Goal: Task Accomplishment & Management: Manage account settings

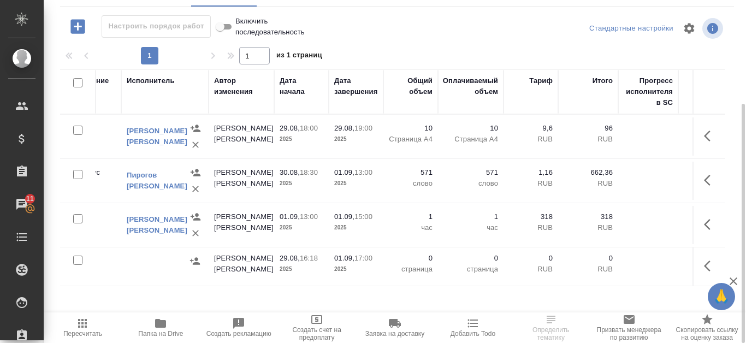
scroll to position [0, 429]
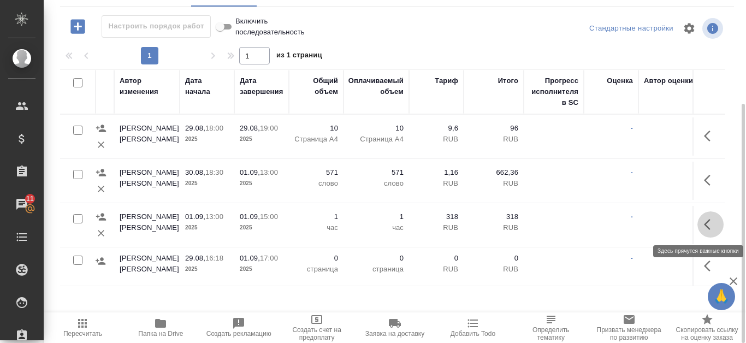
click at [718, 220] on button "button" at bounding box center [711, 224] width 26 height 26
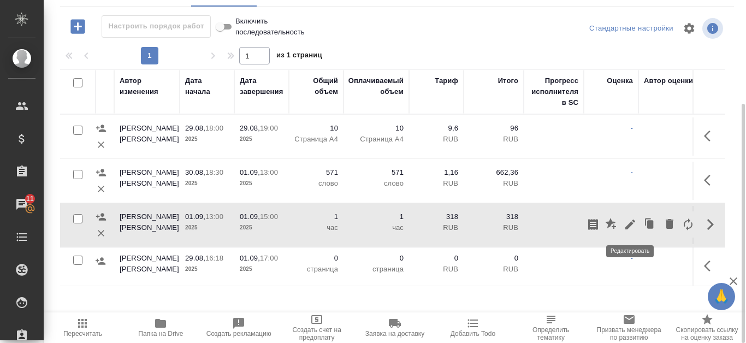
click at [630, 229] on icon "button" at bounding box center [630, 224] width 13 height 13
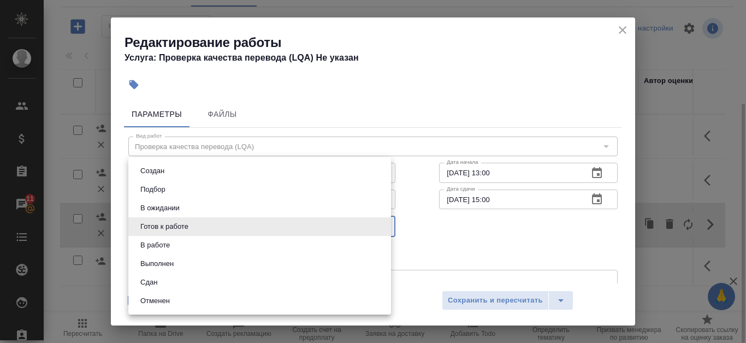
click at [385, 228] on body "🙏 .cls-1 fill:#fff; AWATERA Kanataeva Ekaterina Клиенты Спецификации Заказы 11 …" at bounding box center [373, 171] width 746 height 343
click at [225, 278] on li "Сдан" at bounding box center [259, 282] width 263 height 19
type input "closed"
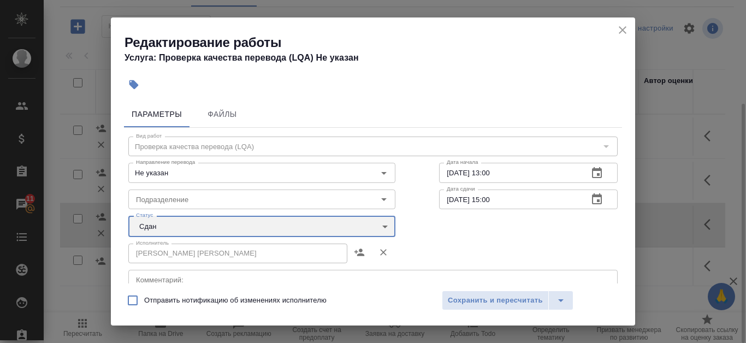
scroll to position [240, 0]
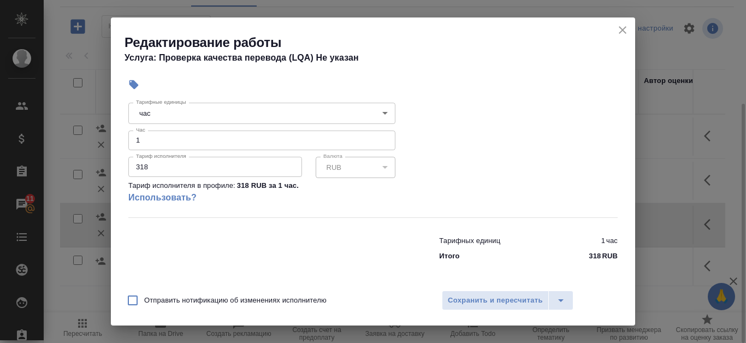
type input "2"
click at [379, 137] on input "2" at bounding box center [261, 141] width 267 height 20
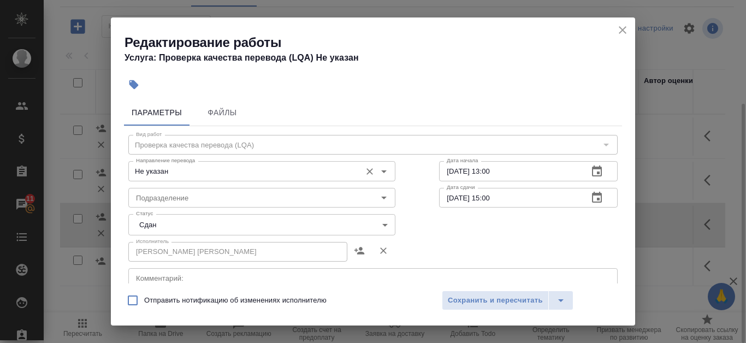
scroll to position [0, 0]
click at [505, 297] on span "Сохранить и пересчитать" at bounding box center [495, 300] width 95 height 13
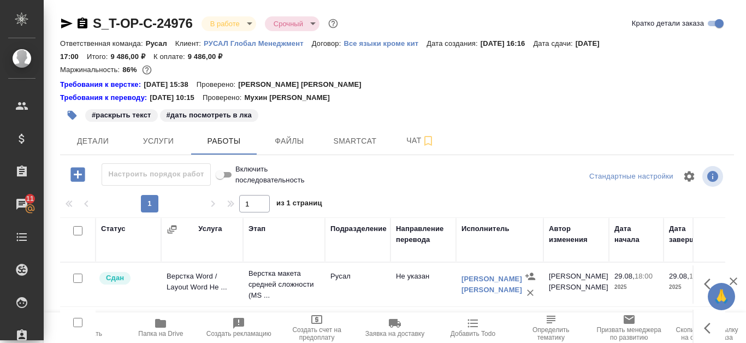
click at [161, 329] on icon "button" at bounding box center [160, 323] width 13 height 13
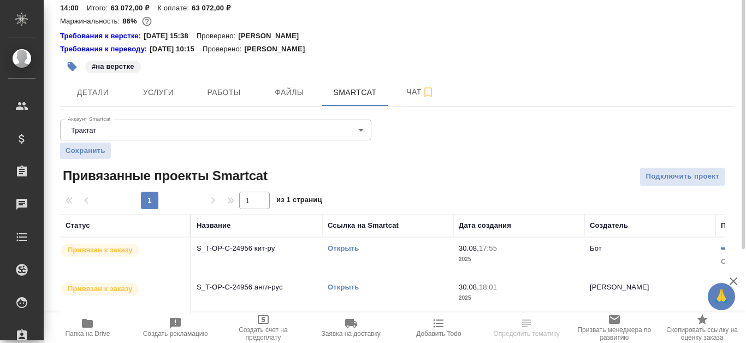
scroll to position [2, 0]
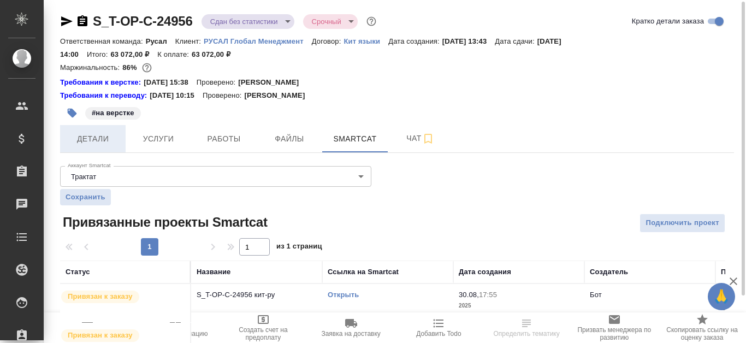
click at [110, 135] on span "Детали" at bounding box center [93, 139] width 52 height 14
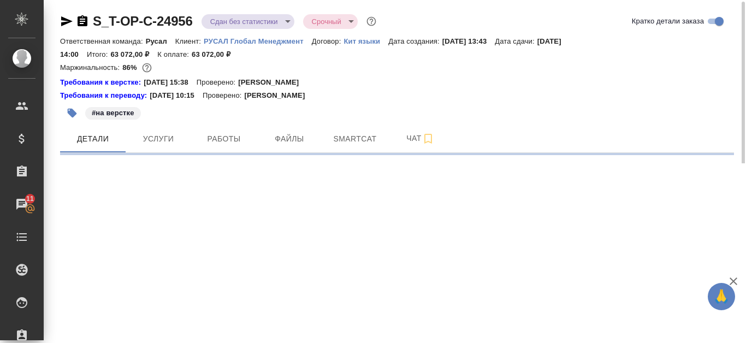
select select "RU"
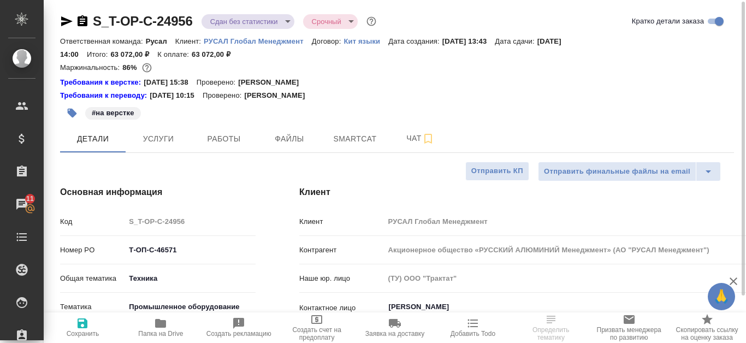
type textarea "x"
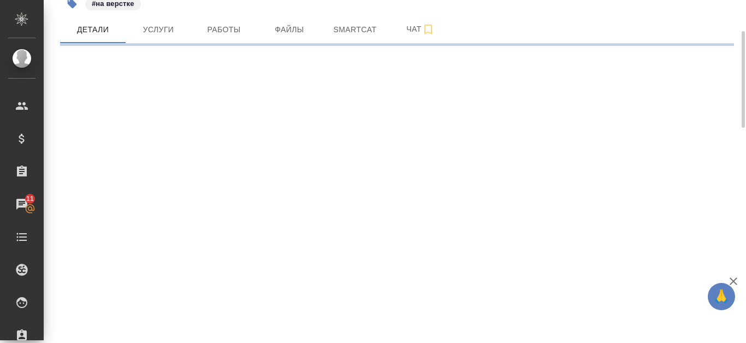
select select "RU"
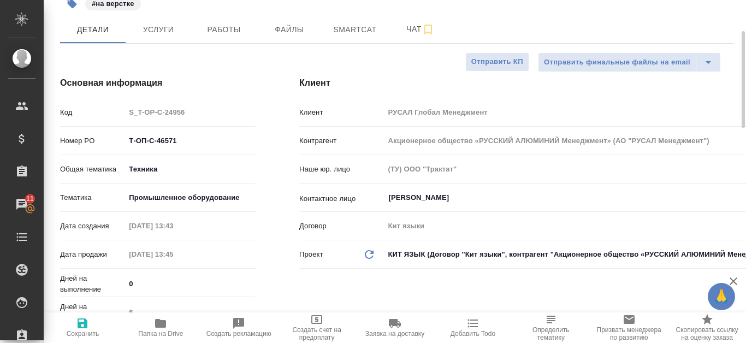
type textarea "x"
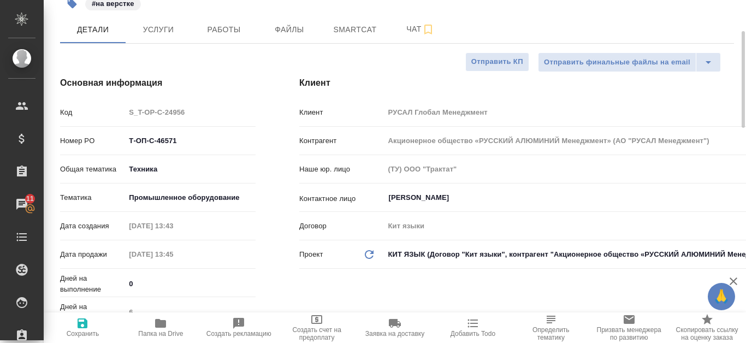
type textarea "x"
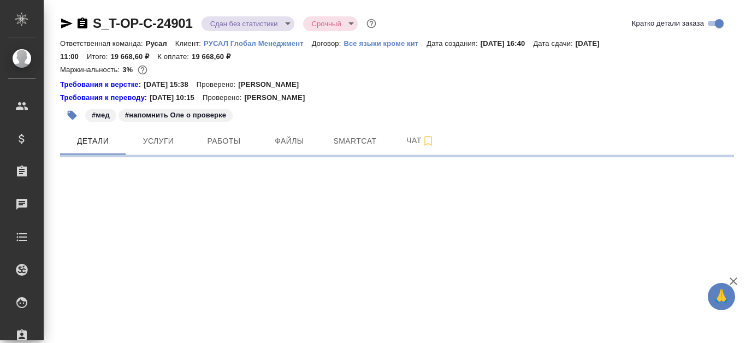
select select "RU"
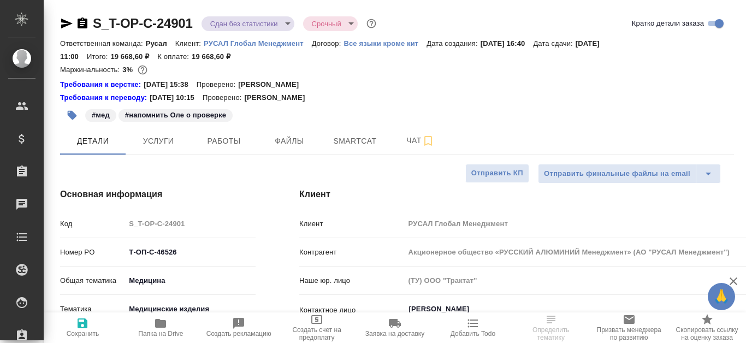
type textarea "x"
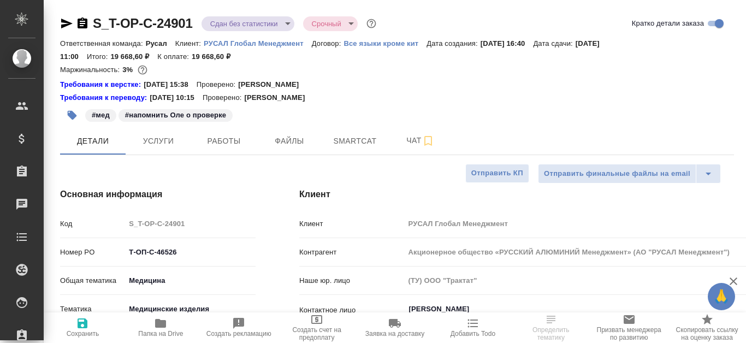
type textarea "x"
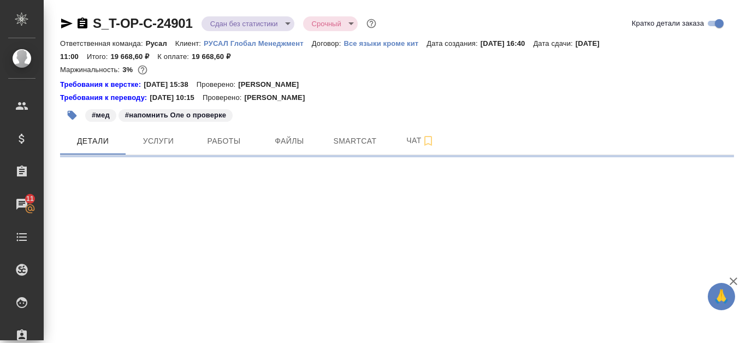
select select "RU"
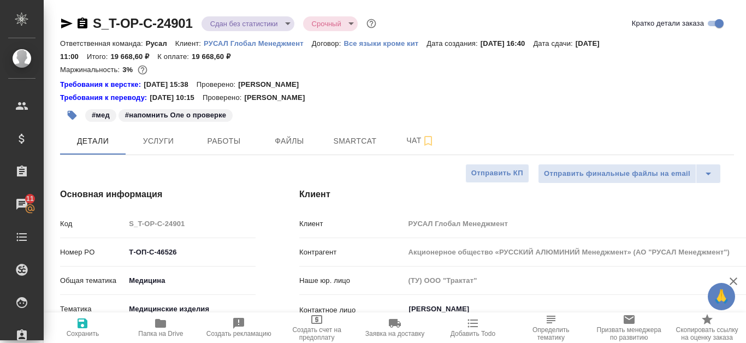
type textarea "x"
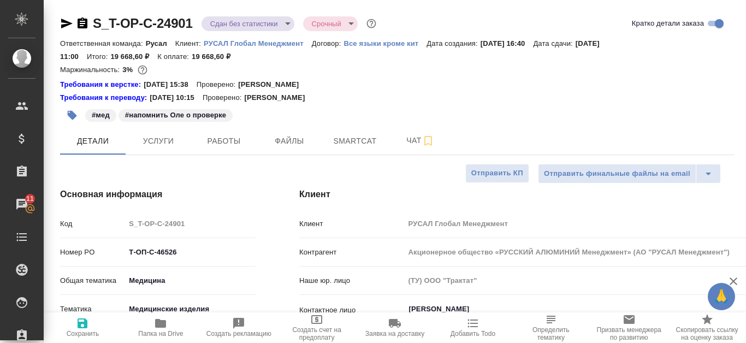
type textarea "x"
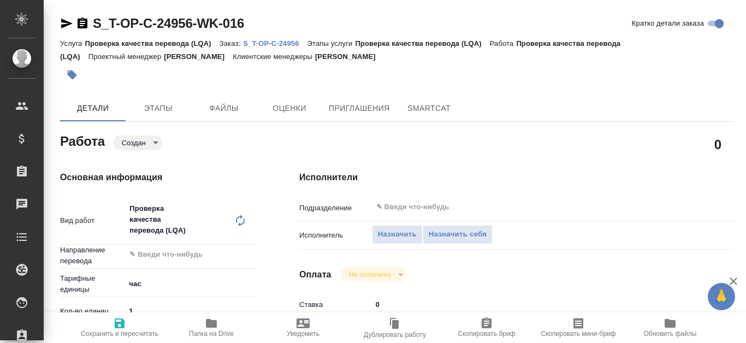
type textarea "x"
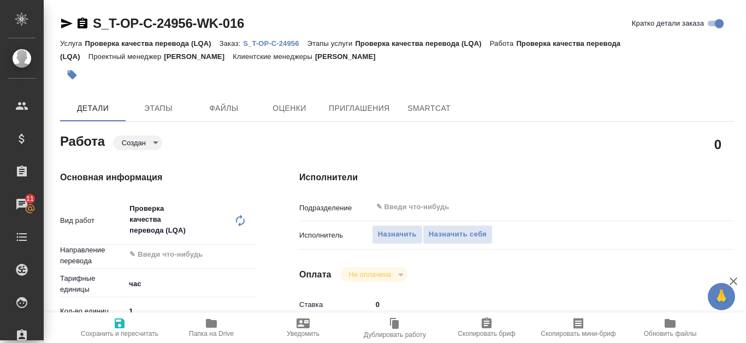
type textarea "x"
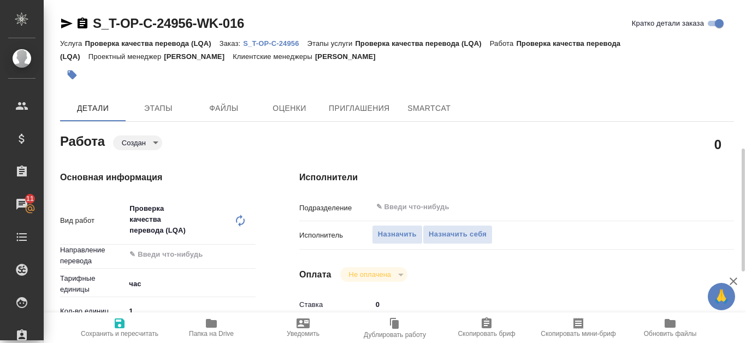
type textarea "x"
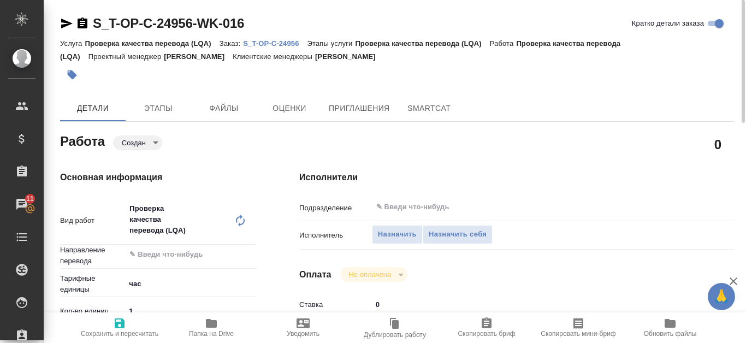
type textarea "x"
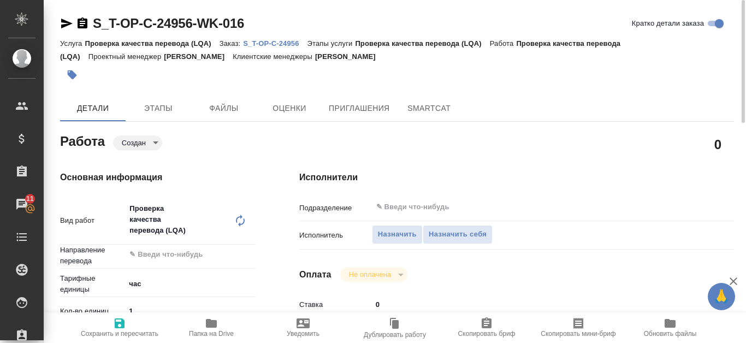
type textarea "x"
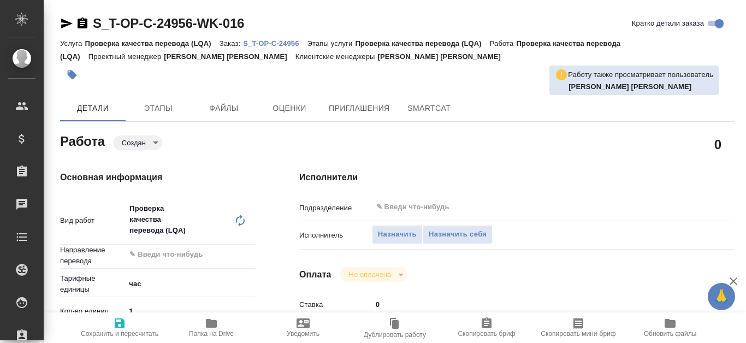
type textarea "x"
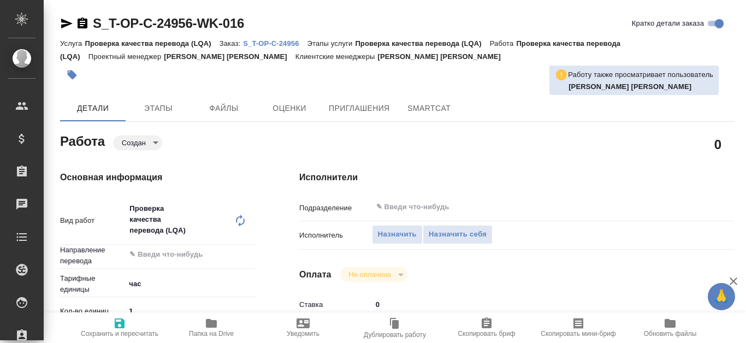
type textarea "x"
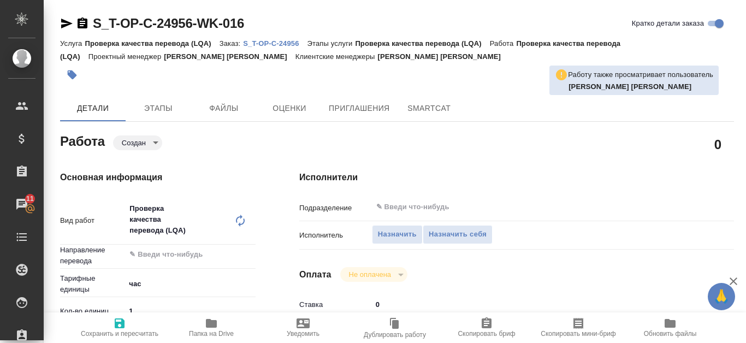
type textarea "x"
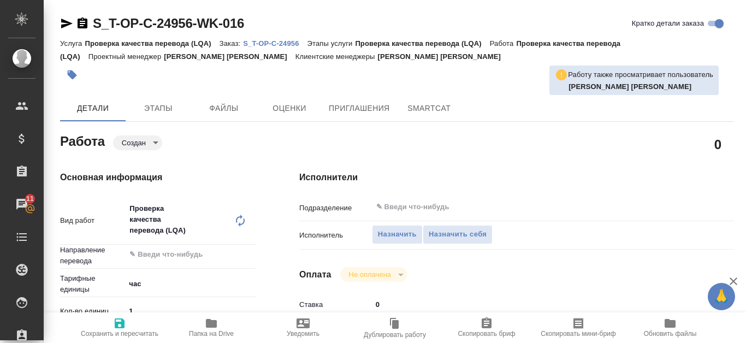
type textarea "x"
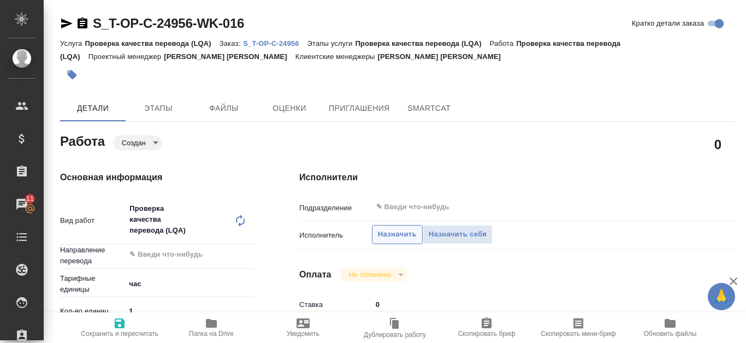
click at [393, 231] on span "Назначить" at bounding box center [397, 234] width 39 height 13
type textarea "x"
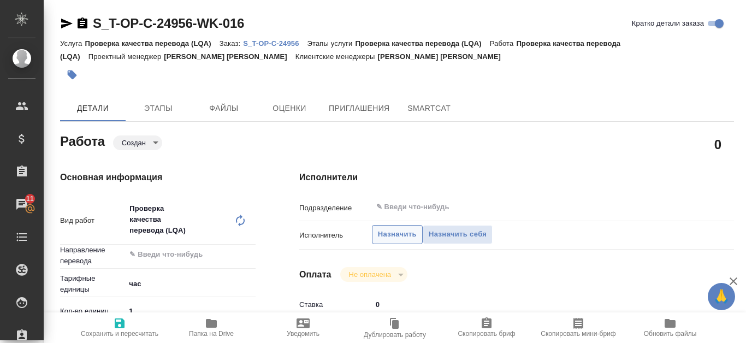
type textarea "x"
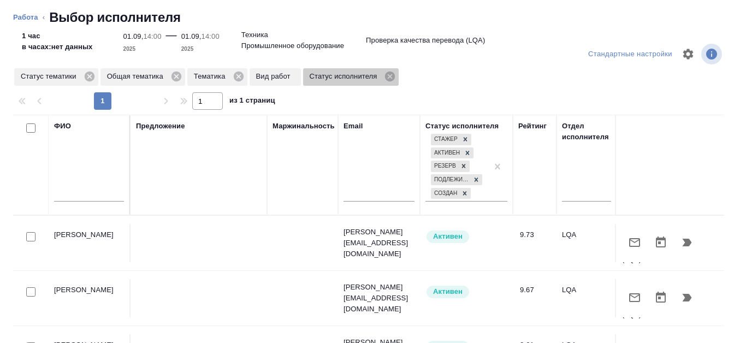
drag, startPoint x: 392, startPoint y: 75, endPoint x: 370, endPoint y: 2, distance: 76.4
click at [393, 75] on icon at bounding box center [390, 77] width 10 height 10
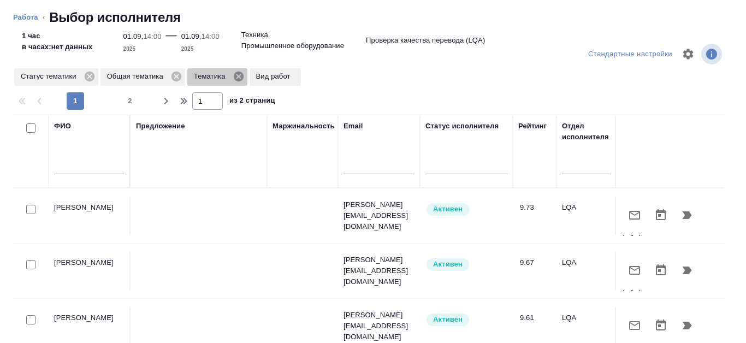
click at [238, 73] on icon at bounding box center [238, 77] width 10 height 10
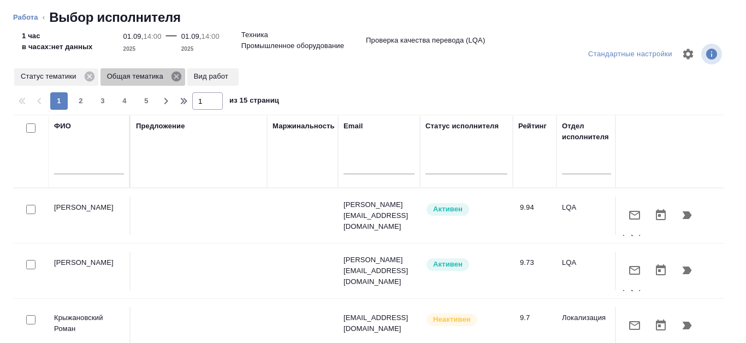
click at [177, 75] on icon at bounding box center [177, 77] width 10 height 10
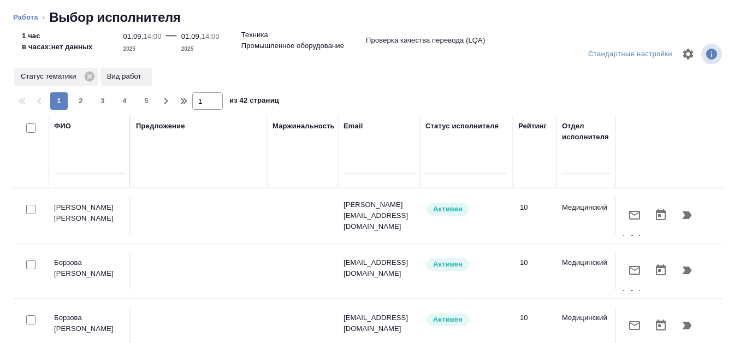
click at [59, 167] on input "text" at bounding box center [89, 168] width 70 height 14
click at [66, 163] on input "rf" at bounding box center [89, 168] width 70 height 14
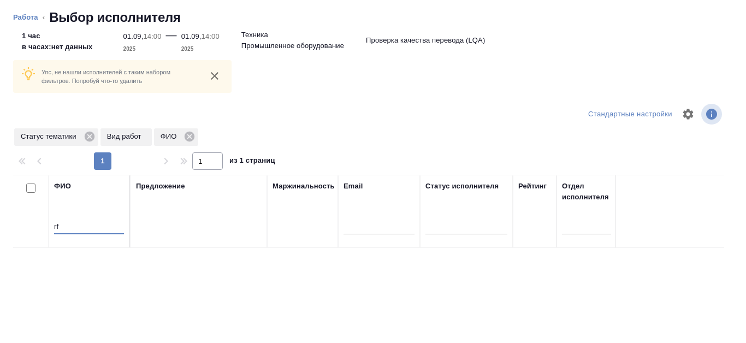
type input "r"
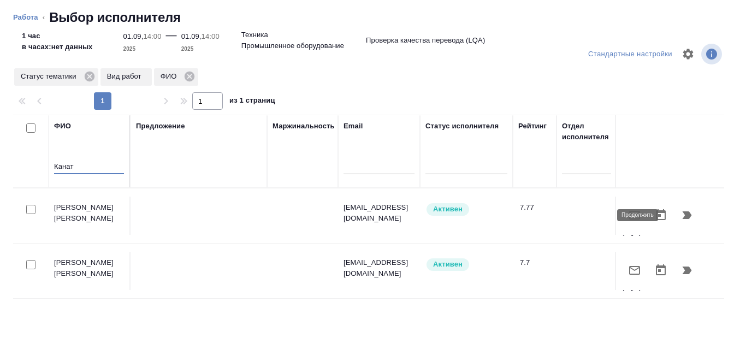
type input "Канат"
click at [683, 216] on icon "button" at bounding box center [687, 215] width 9 height 8
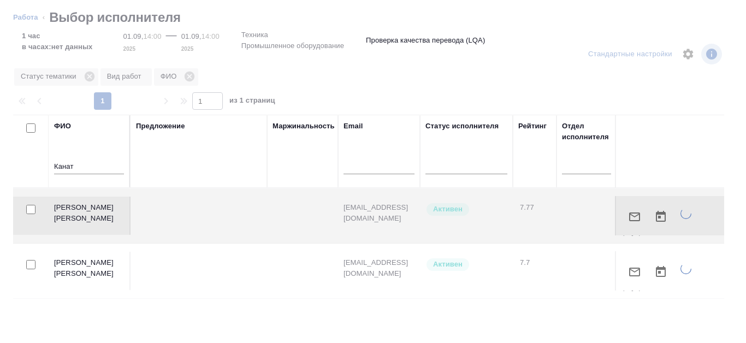
type textarea "x"
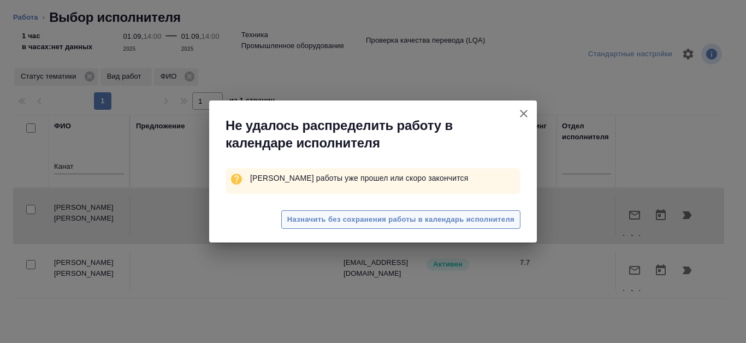
click at [306, 216] on span "Назначить без сохранения работы в календарь исполнителя" at bounding box center [400, 220] width 227 height 13
type textarea "x"
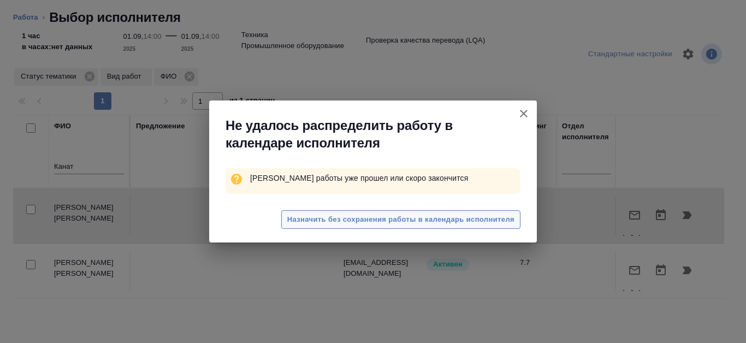
type textarea "x"
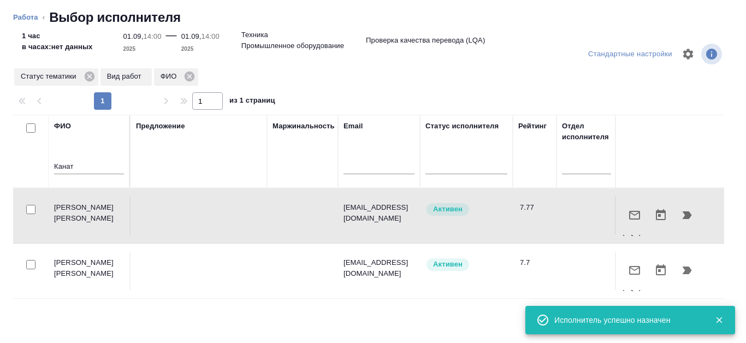
type textarea "x"
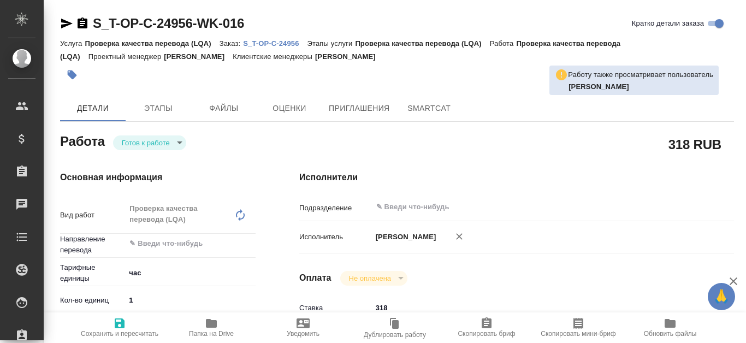
type textarea "x"
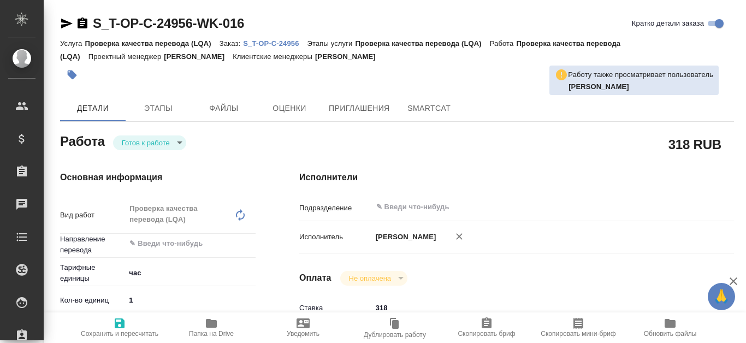
type textarea "x"
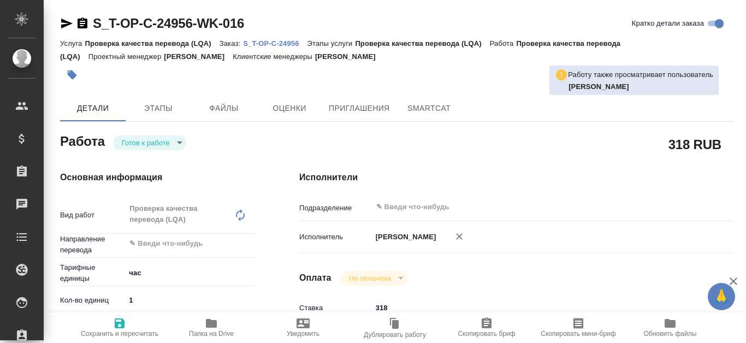
type textarea "x"
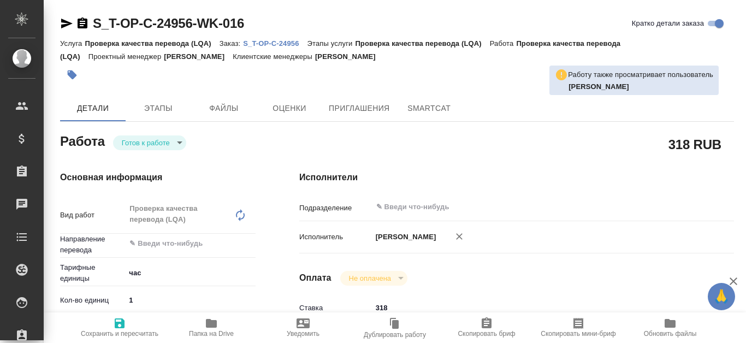
click at [288, 43] on p "S_T-OP-C-24956" at bounding box center [275, 43] width 64 height 8
type textarea "x"
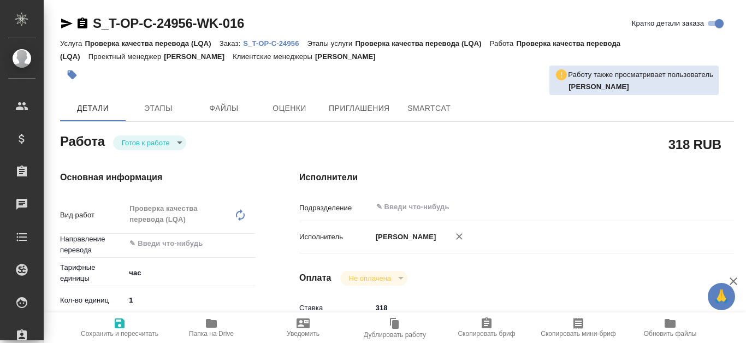
type textarea "x"
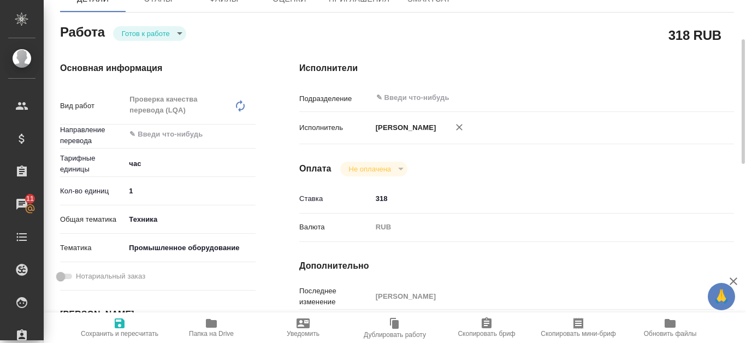
scroll to position [55, 0]
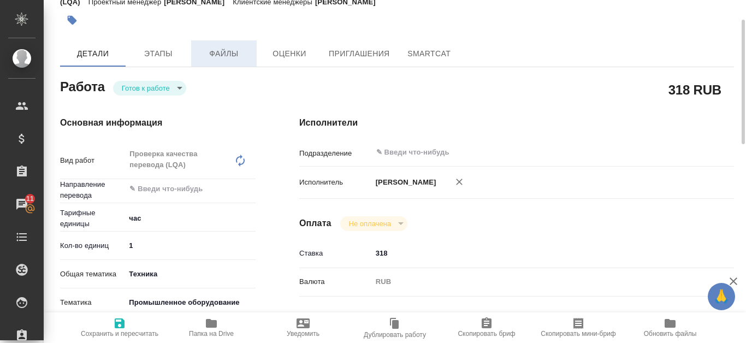
click at [228, 58] on span "Файлы" at bounding box center [224, 54] width 52 height 14
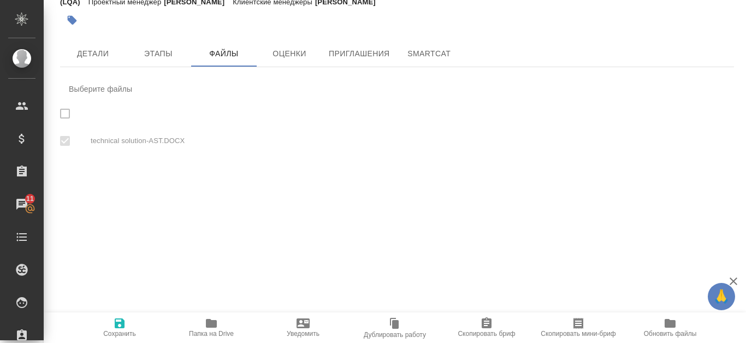
checkbox input "true"
click at [213, 332] on span "Папка на Drive" at bounding box center [211, 334] width 45 height 8
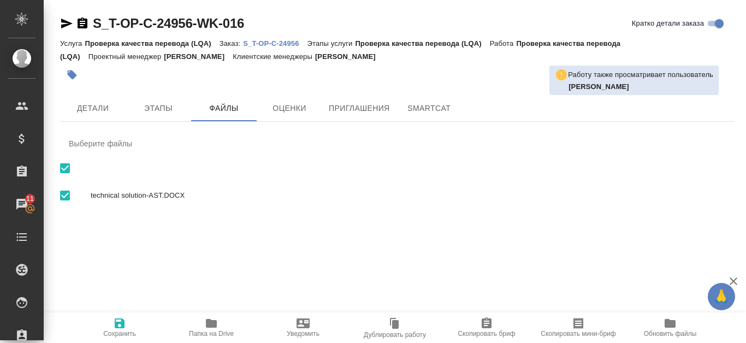
click at [281, 45] on p "S_T-OP-C-24956" at bounding box center [275, 43] width 64 height 8
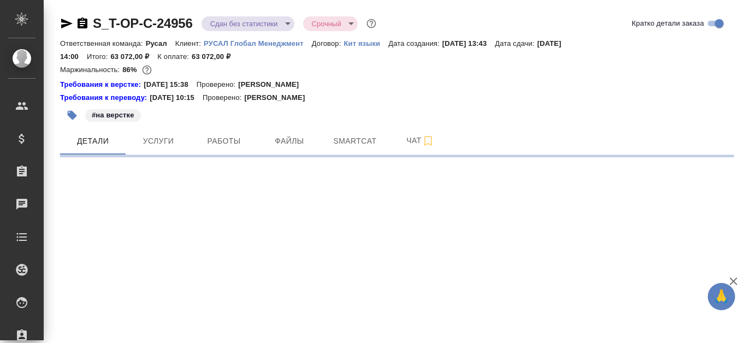
select select "RU"
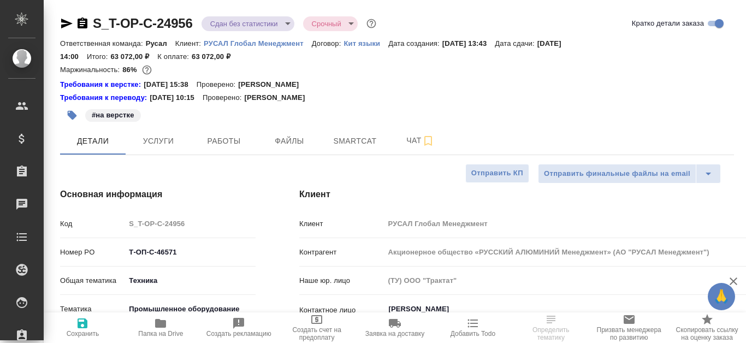
type textarea "x"
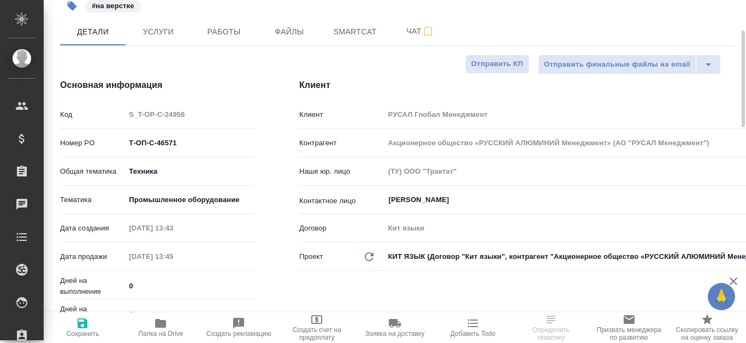
type input "[PERSON_NAME]"
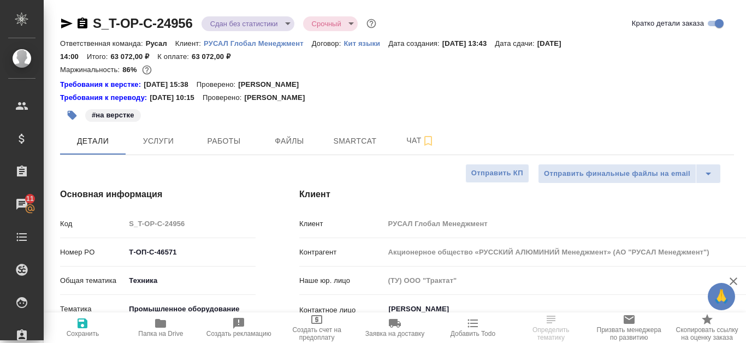
scroll to position [437, 0]
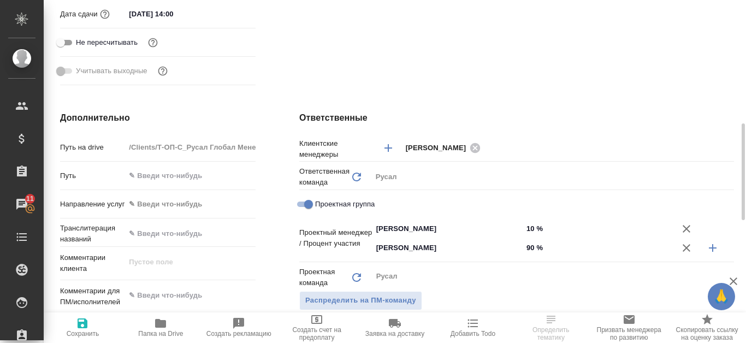
click at [175, 336] on span "Папка на Drive" at bounding box center [160, 334] width 45 height 8
type textarea "x"
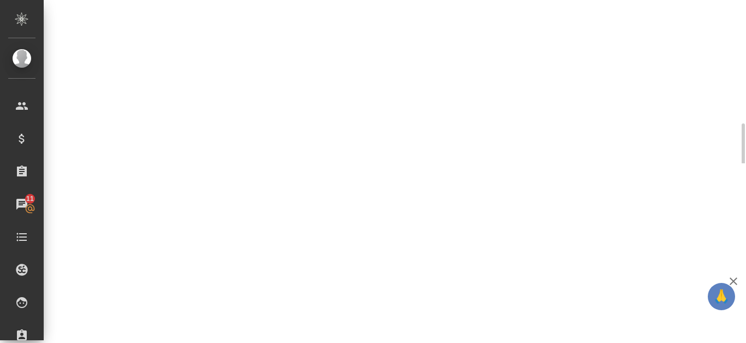
select select "RU"
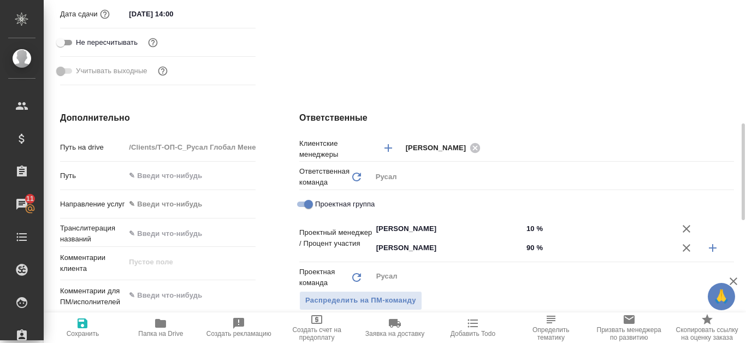
type textarea "x"
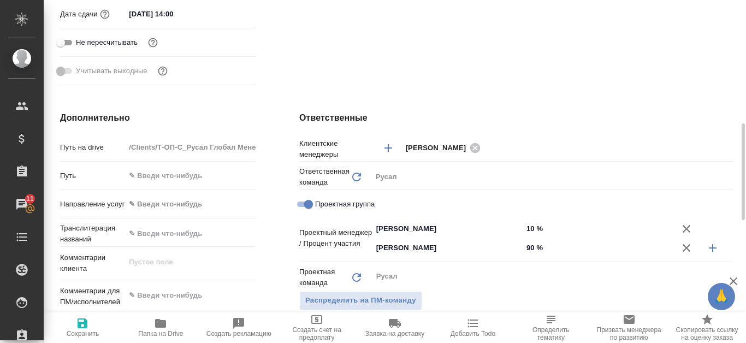
type textarea "x"
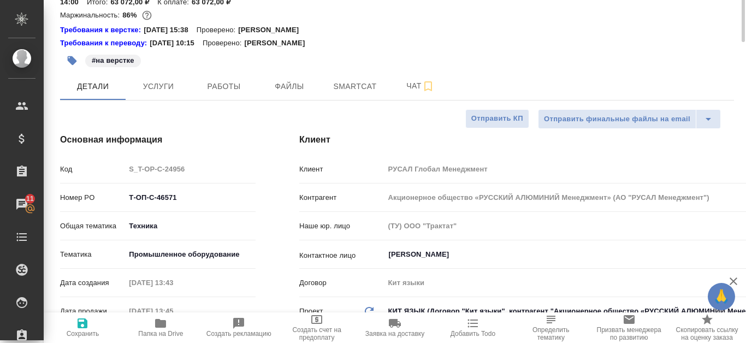
scroll to position [0, 0]
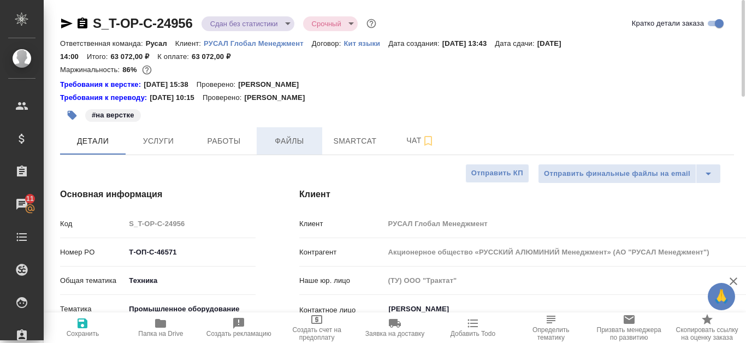
click at [281, 150] on button "Файлы" at bounding box center [290, 140] width 66 height 27
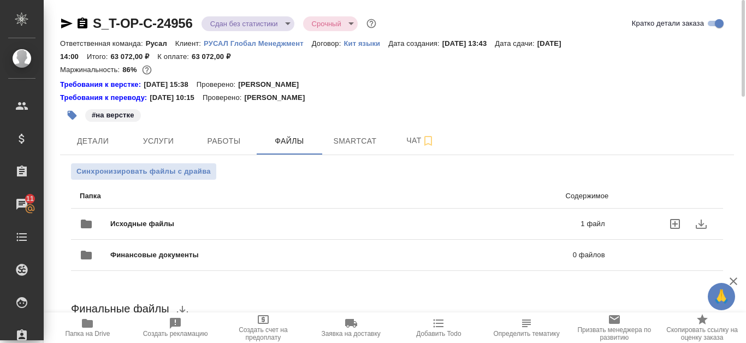
click at [522, 217] on div "Исходные файлы 1 файл" at bounding box center [343, 224] width 526 height 26
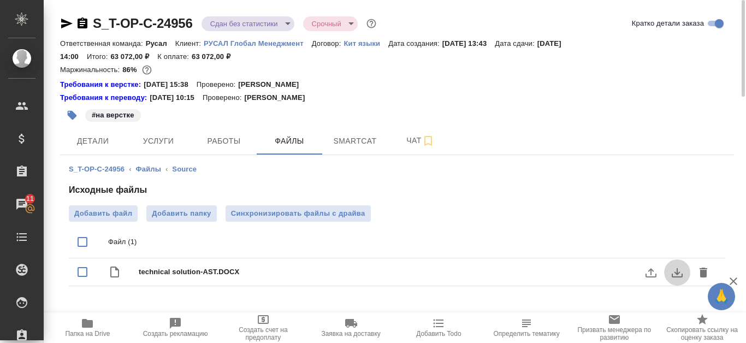
click at [682, 273] on icon "download" at bounding box center [677, 272] width 13 height 13
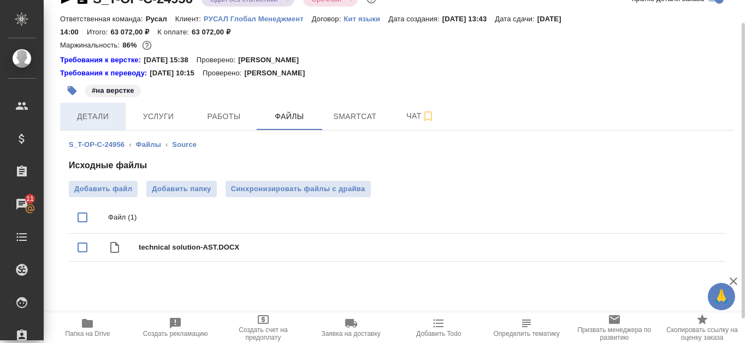
click at [103, 117] on span "Детали" at bounding box center [93, 117] width 52 height 14
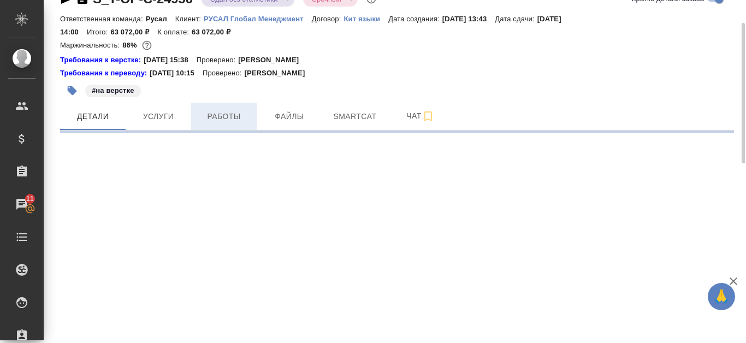
click at [220, 114] on span "Работы" at bounding box center [224, 117] width 52 height 14
select select "RU"
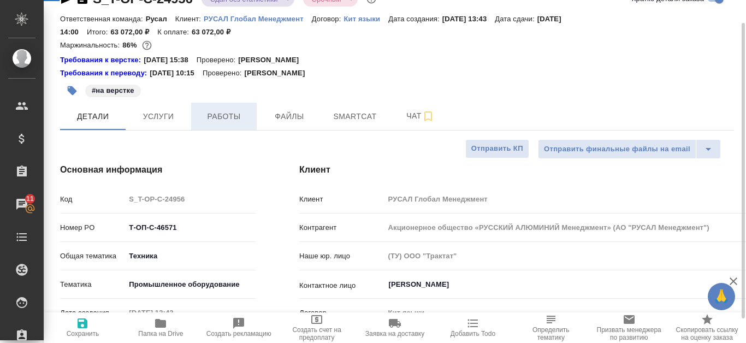
type textarea "x"
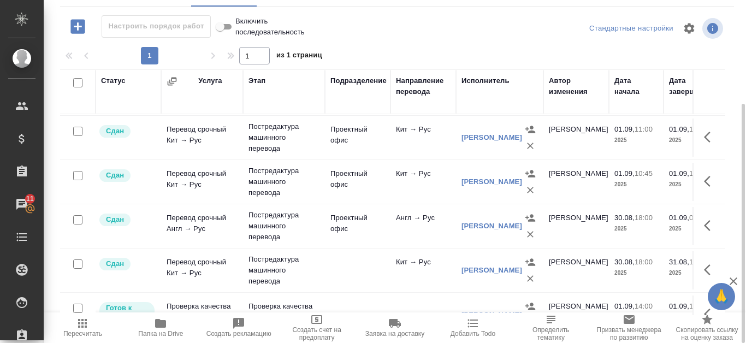
scroll to position [162, 0]
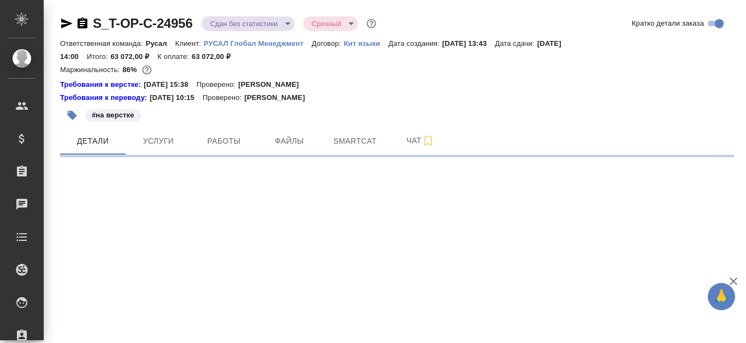
select select "RU"
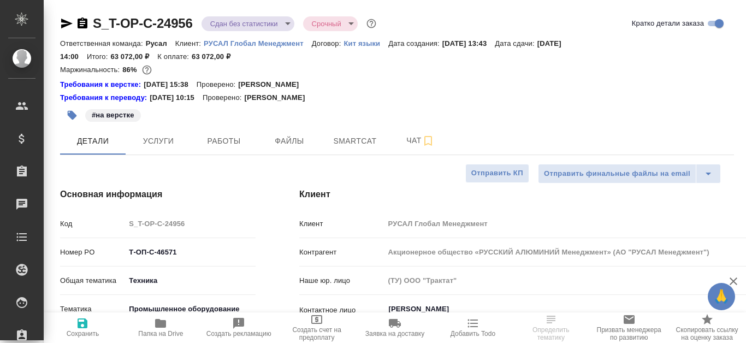
type textarea "x"
click at [247, 131] on button "Работы" at bounding box center [224, 140] width 66 height 27
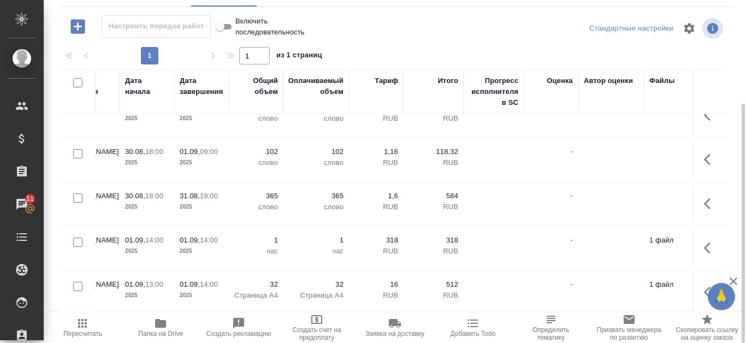
scroll to position [162, 491]
click at [704, 241] on icon "button" at bounding box center [710, 247] width 13 height 13
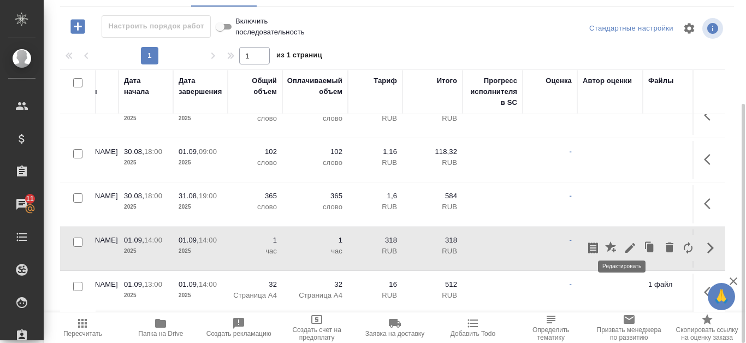
click at [621, 235] on button "button" at bounding box center [630, 248] width 19 height 26
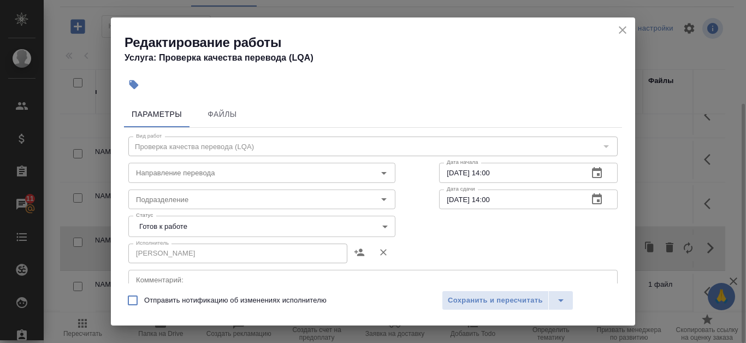
click at [591, 199] on icon "button" at bounding box center [597, 199] width 13 height 13
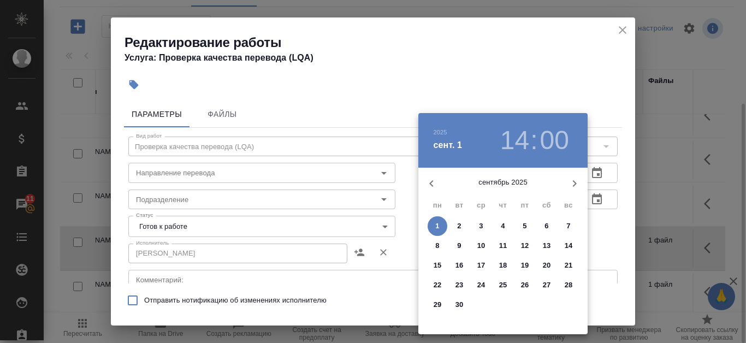
click at [549, 146] on h3 "00" at bounding box center [554, 140] width 29 height 31
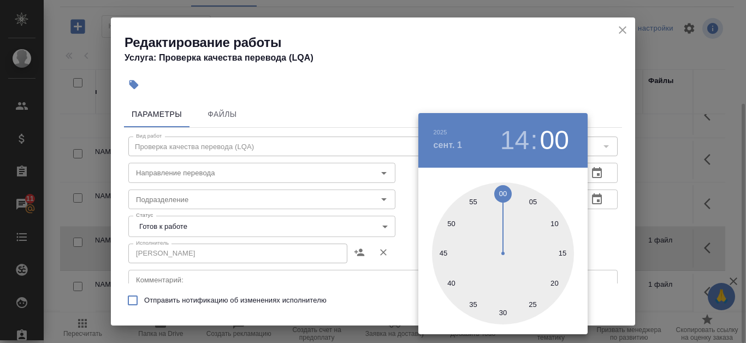
click at [503, 314] on div at bounding box center [503, 253] width 142 height 142
type input "01.09.2025 14:30"
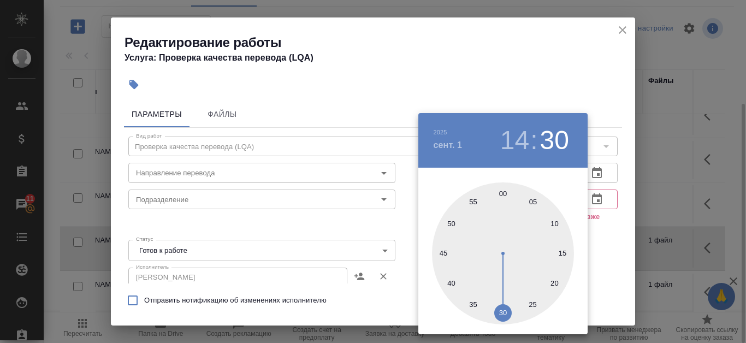
click at [625, 254] on div at bounding box center [373, 171] width 746 height 343
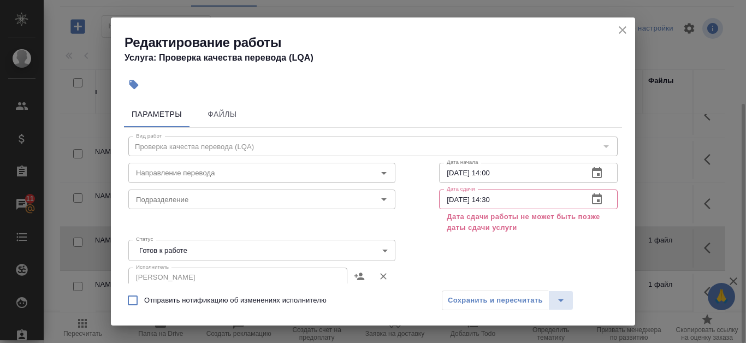
click at [592, 173] on icon "button" at bounding box center [597, 172] width 10 height 11
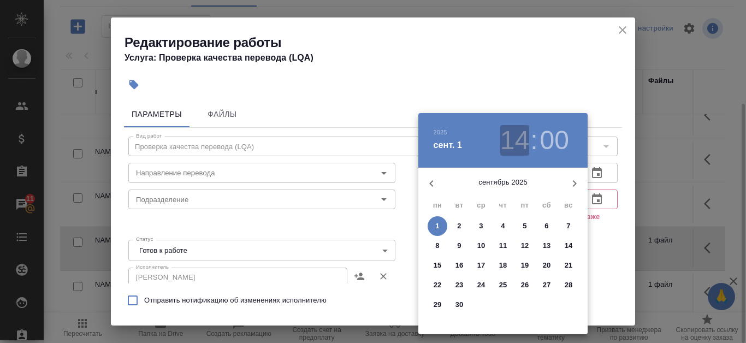
click at [507, 134] on h3 "14" at bounding box center [514, 140] width 29 height 31
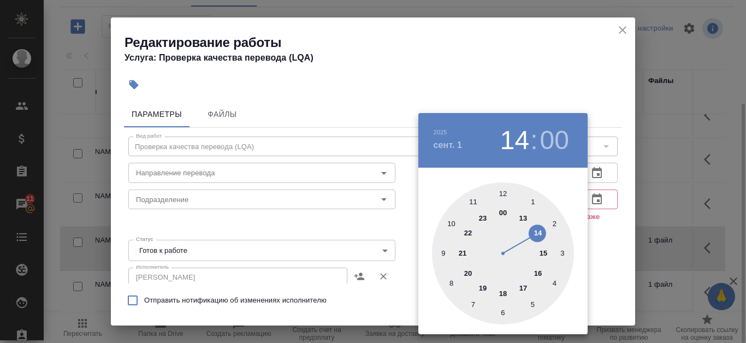
click at [524, 215] on div at bounding box center [503, 253] width 142 height 142
type input "01.09.2025 13:00"
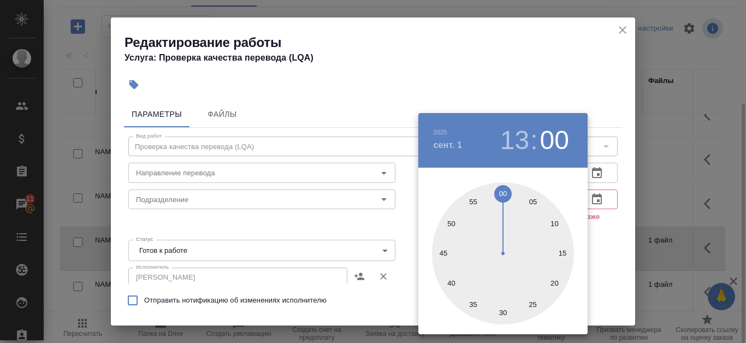
click at [608, 232] on div at bounding box center [373, 171] width 746 height 343
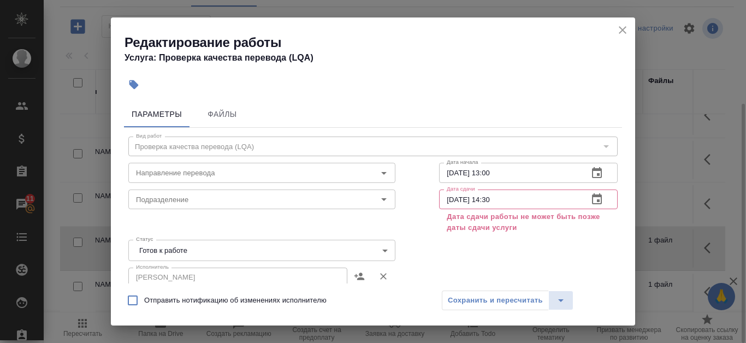
click at [592, 202] on icon "button" at bounding box center [597, 198] width 10 height 11
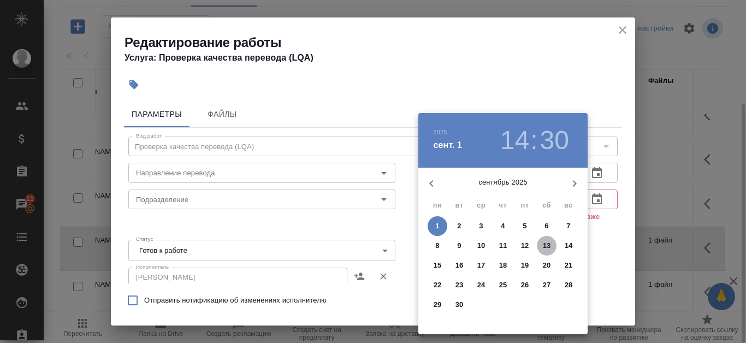
click at [546, 247] on p "13" at bounding box center [547, 245] width 8 height 11
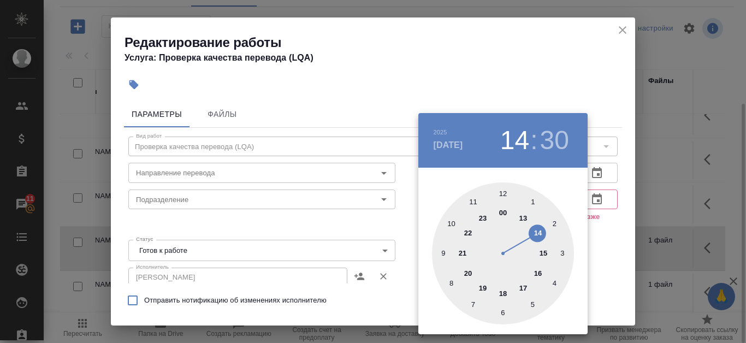
click at [522, 216] on div at bounding box center [503, 253] width 142 height 142
type input "13.09.2025 13:30"
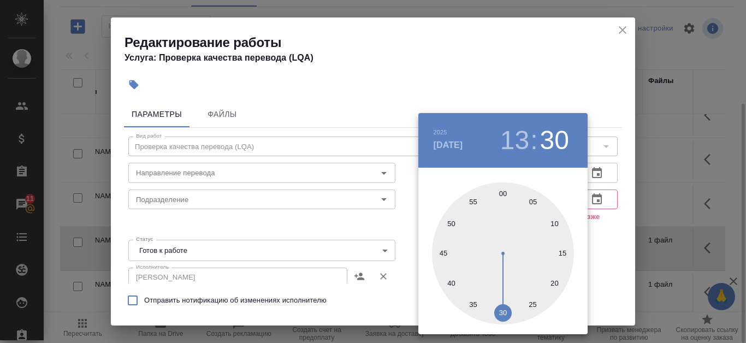
click at [610, 232] on div at bounding box center [373, 171] width 746 height 343
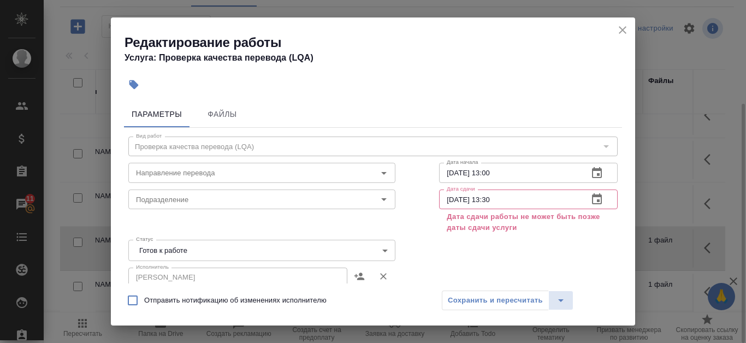
click at [592, 177] on icon "button" at bounding box center [597, 172] width 10 height 11
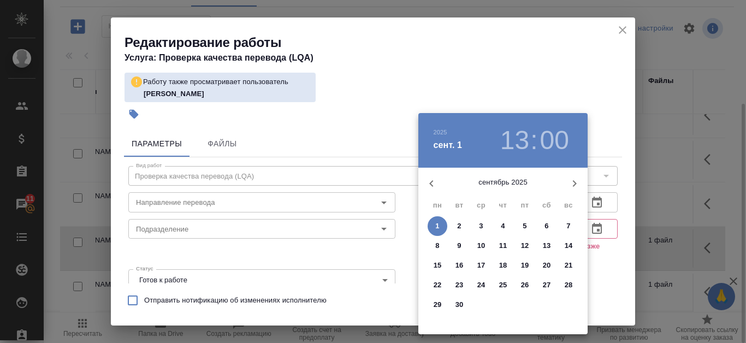
click at [525, 141] on h3 "13" at bounding box center [514, 140] width 29 height 31
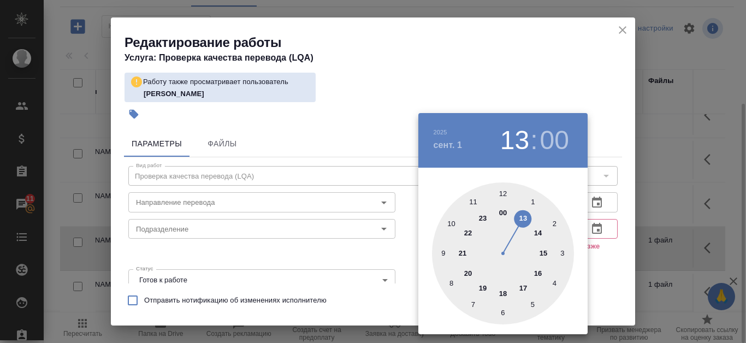
click at [540, 235] on div at bounding box center [503, 253] width 142 height 142
type input "[DATE] 14:00"
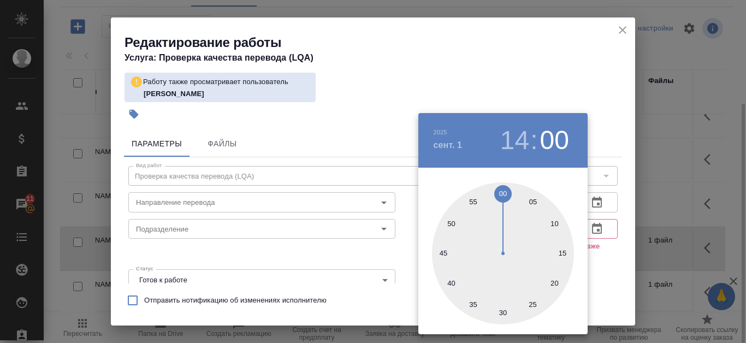
click at [610, 264] on div at bounding box center [373, 171] width 746 height 343
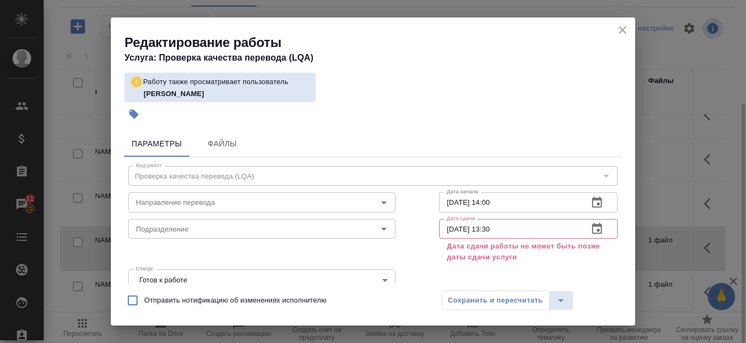
click at [593, 227] on icon "button" at bounding box center [597, 228] width 10 height 11
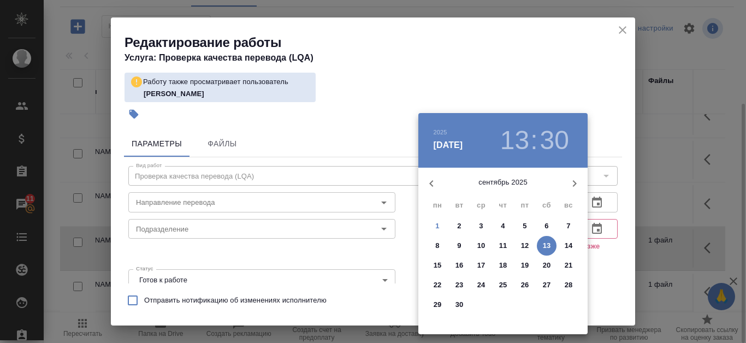
click at [441, 267] on p "15" at bounding box center [438, 265] width 8 height 11
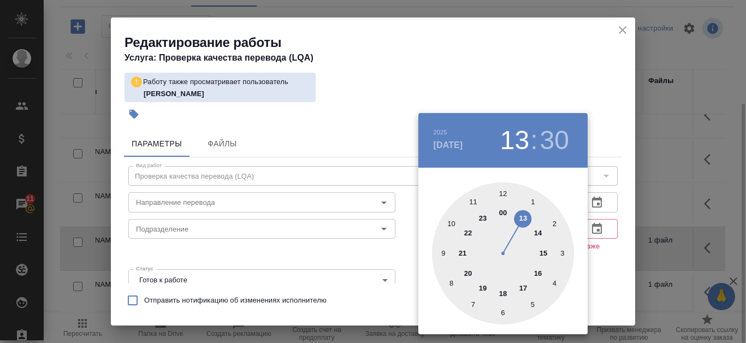
click at [542, 252] on div at bounding box center [503, 253] width 142 height 142
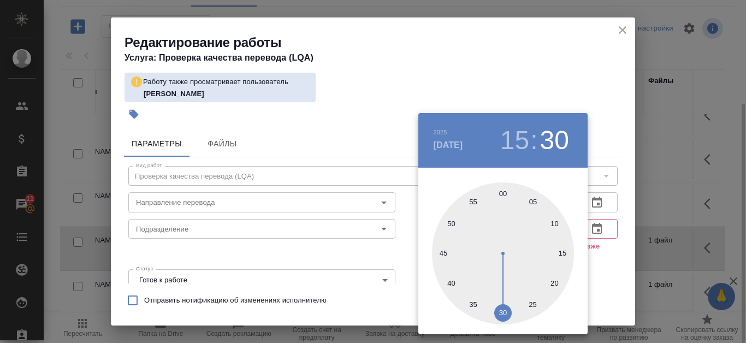
click at [505, 191] on div at bounding box center [503, 253] width 142 height 142
type input "15.09.2025 15:00"
click at [615, 270] on div at bounding box center [373, 171] width 746 height 343
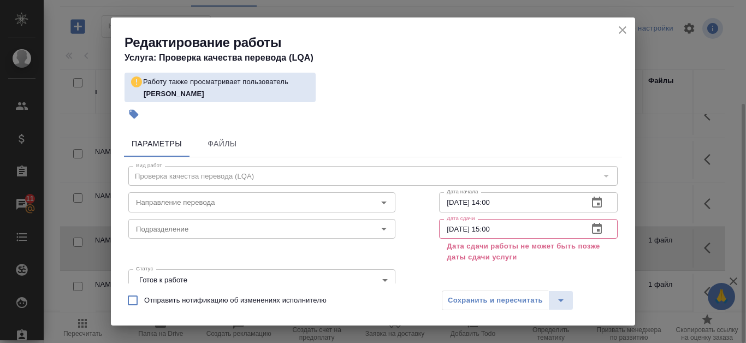
click at [594, 202] on icon "button" at bounding box center [597, 202] width 13 height 13
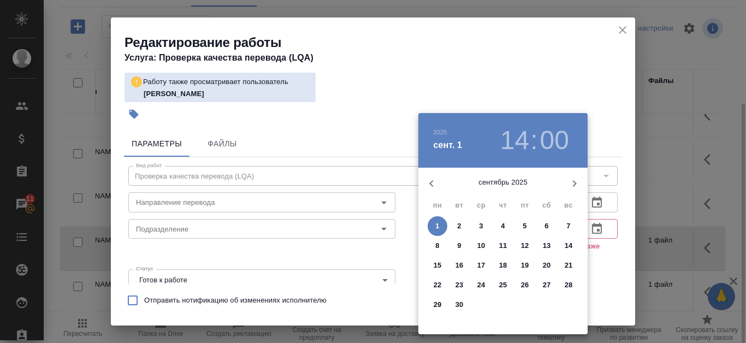
click at [547, 133] on h3 "00" at bounding box center [554, 140] width 29 height 31
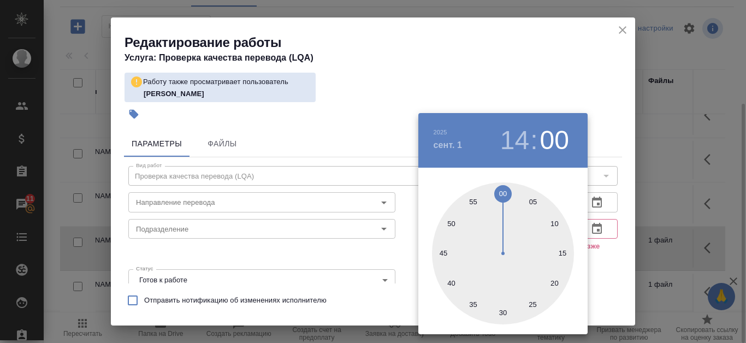
click at [503, 316] on div at bounding box center [503, 253] width 142 height 142
type input "01.09.2025 14:30"
click at [603, 289] on div at bounding box center [373, 171] width 746 height 343
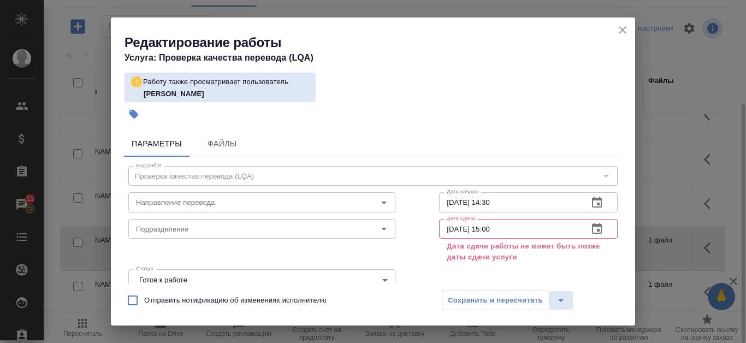
click at [467, 229] on input "15.09.2025 15:00" at bounding box center [509, 229] width 140 height 20
click at [592, 232] on icon "button" at bounding box center [597, 228] width 10 height 11
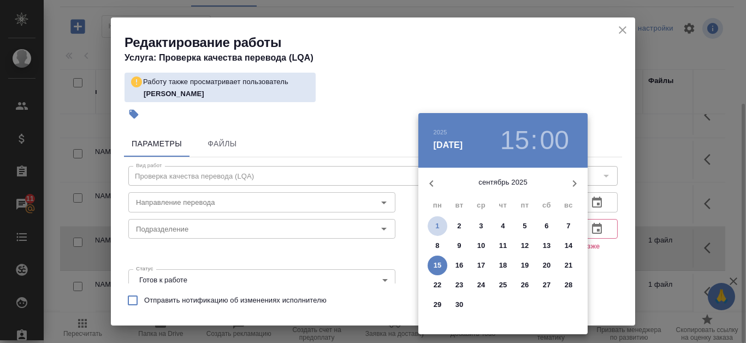
click at [439, 223] on p "1" at bounding box center [437, 226] width 4 height 11
type input "01.09.2025 15:00"
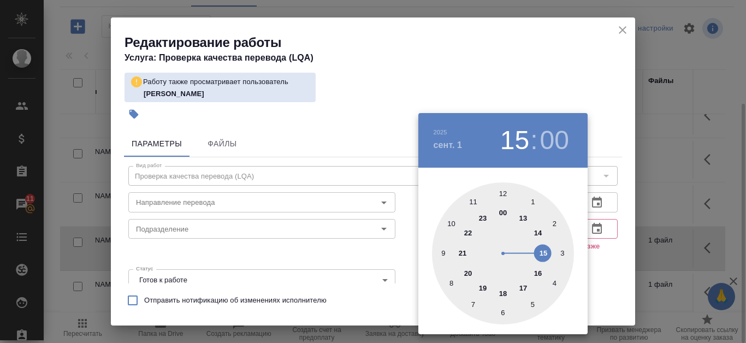
click at [622, 281] on div at bounding box center [373, 171] width 746 height 343
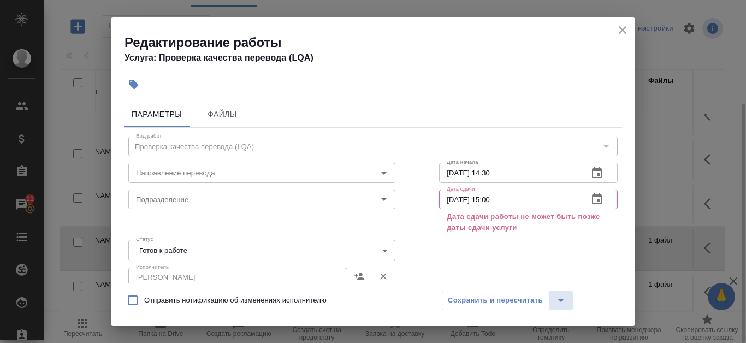
click at [592, 171] on icon "button" at bounding box center [597, 173] width 13 height 13
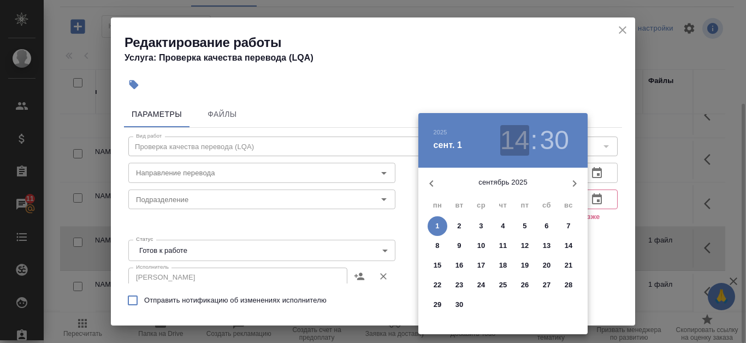
click at [521, 141] on h3 "14" at bounding box center [514, 140] width 29 height 31
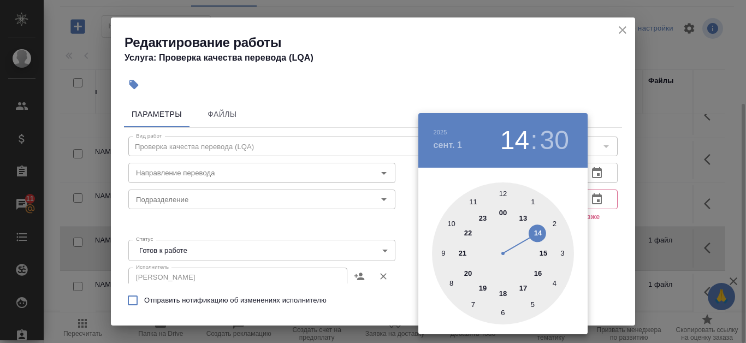
click at [528, 220] on div at bounding box center [503, 253] width 142 height 142
type input "01.09.2025 13:30"
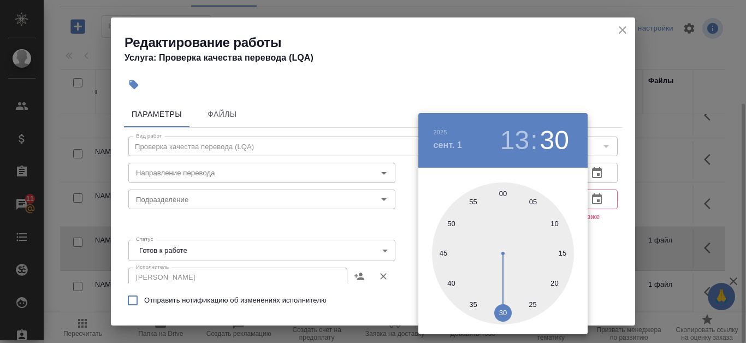
click at [598, 233] on div at bounding box center [373, 171] width 746 height 343
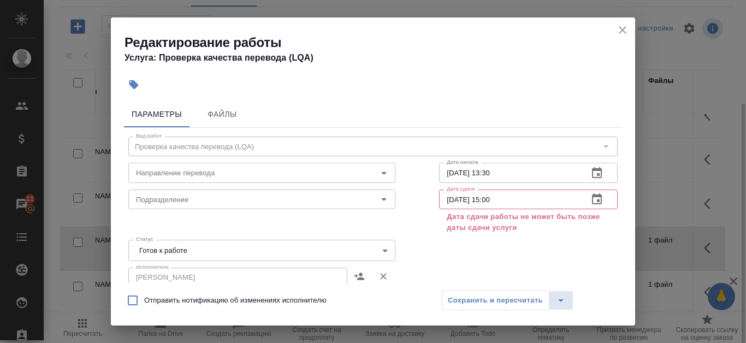
click at [591, 199] on icon "button" at bounding box center [597, 199] width 13 height 13
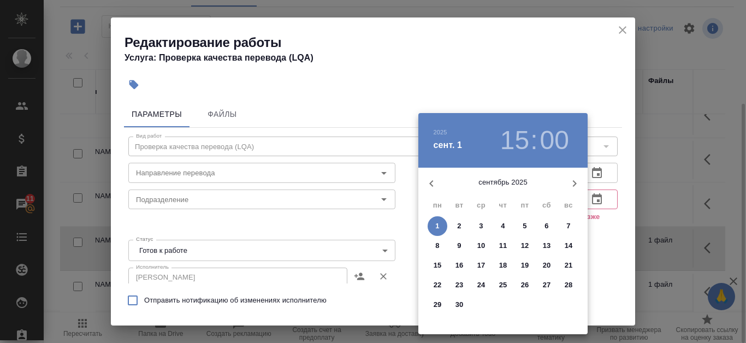
click at [570, 245] on p "14" at bounding box center [569, 245] width 8 height 11
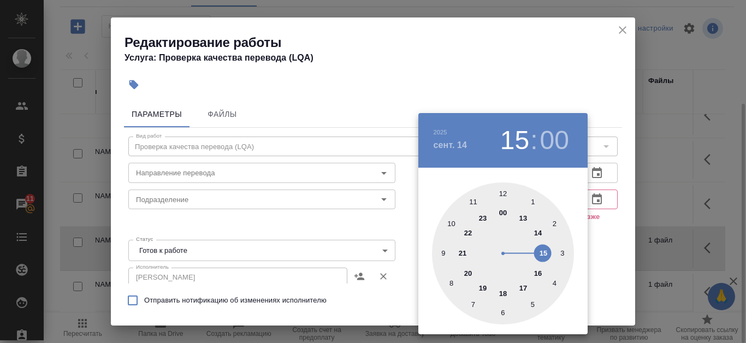
click at [541, 232] on div at bounding box center [503, 253] width 142 height 142
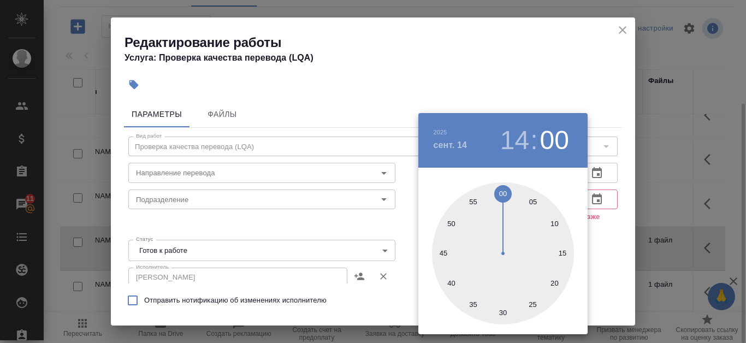
click at [608, 247] on div at bounding box center [373, 171] width 746 height 343
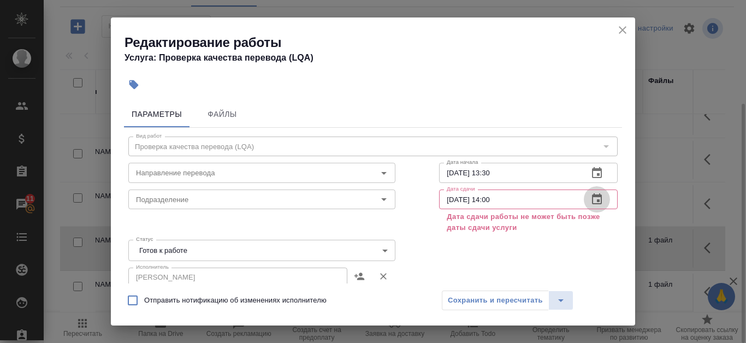
click at [591, 202] on icon "button" at bounding box center [597, 199] width 13 height 13
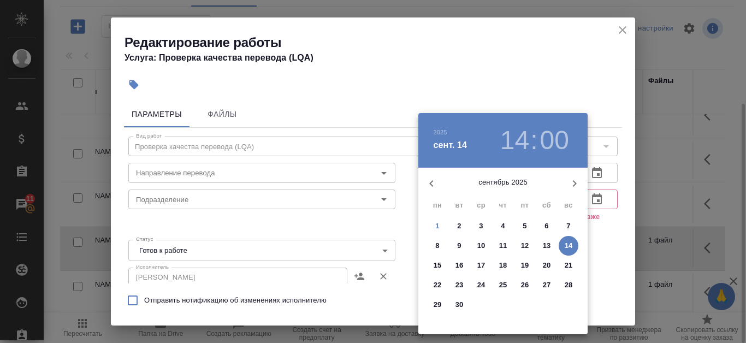
click at [440, 227] on span "1" at bounding box center [438, 226] width 20 height 11
type input "[DATE] 14:00"
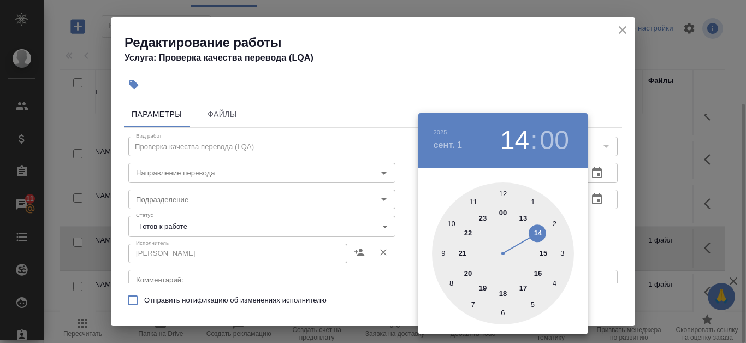
click at [597, 61] on div at bounding box center [373, 171] width 746 height 343
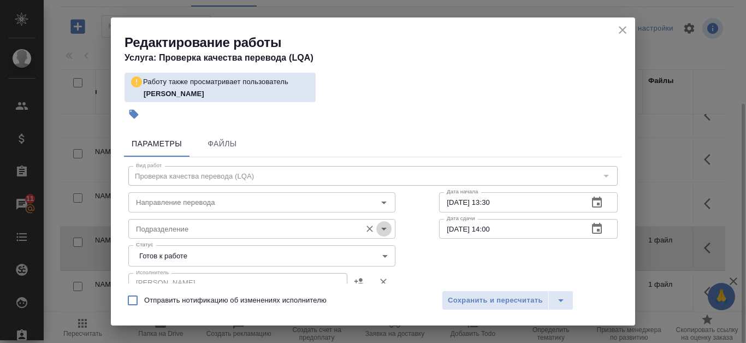
click at [378, 231] on icon "Open" at bounding box center [384, 228] width 13 height 13
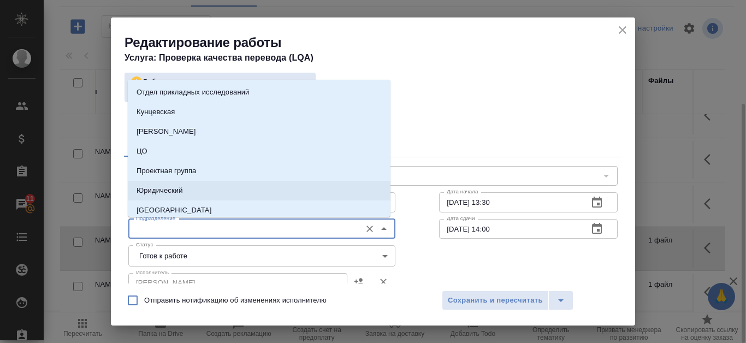
click at [435, 255] on div "Исполнитель Канатаева Екатерина Исполнитель" at bounding box center [373, 282] width 533 height 70
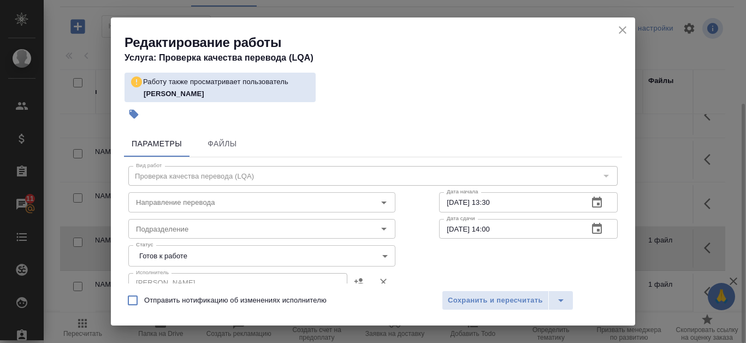
click at [381, 256] on body "🙏 .cls-1 fill:#fff; AWATERA Kanataeva Ekaterina Клиенты Спецификации Заказы 11 …" at bounding box center [373, 171] width 746 height 343
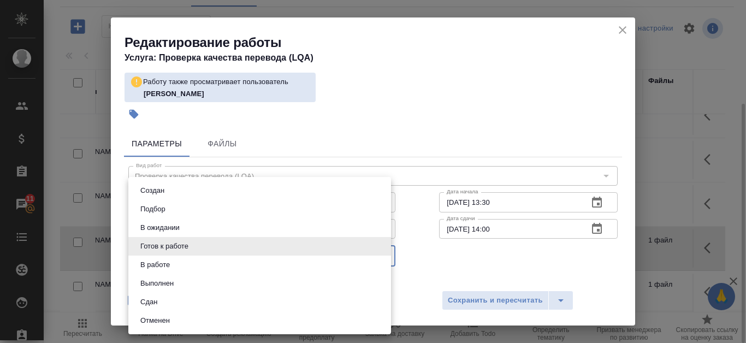
click at [256, 301] on li "Сдан" at bounding box center [259, 302] width 263 height 19
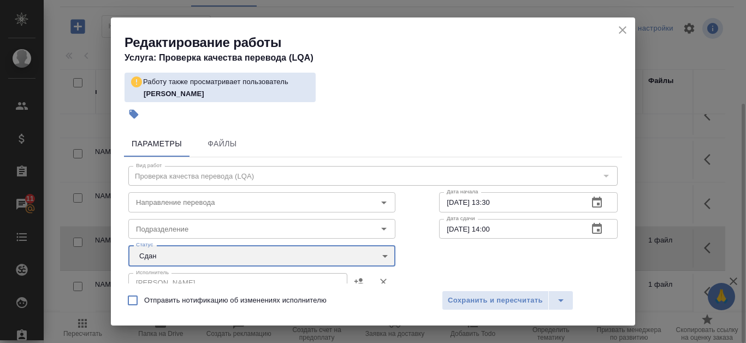
type input "closed"
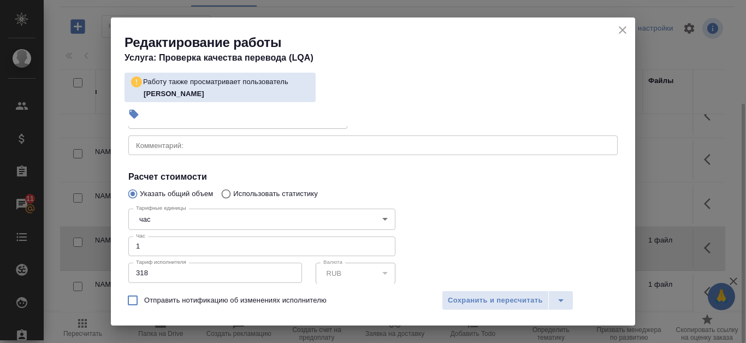
scroll to position [55, 0]
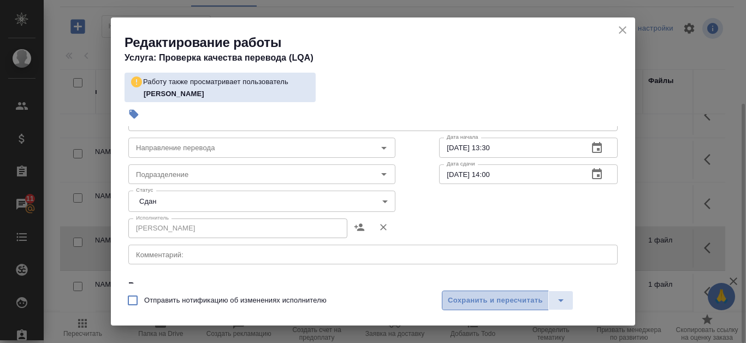
click at [520, 298] on span "Сохранить и пересчитать" at bounding box center [495, 300] width 95 height 13
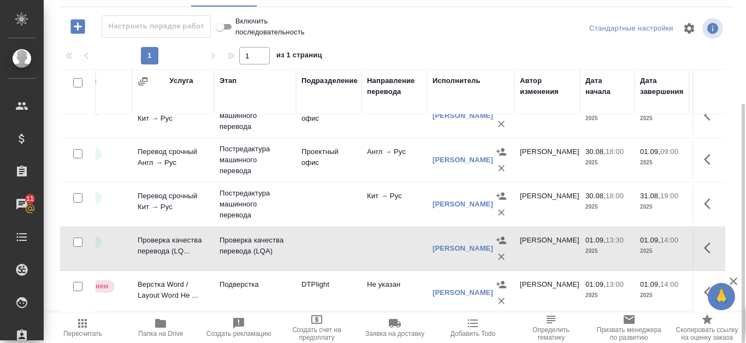
scroll to position [162, 0]
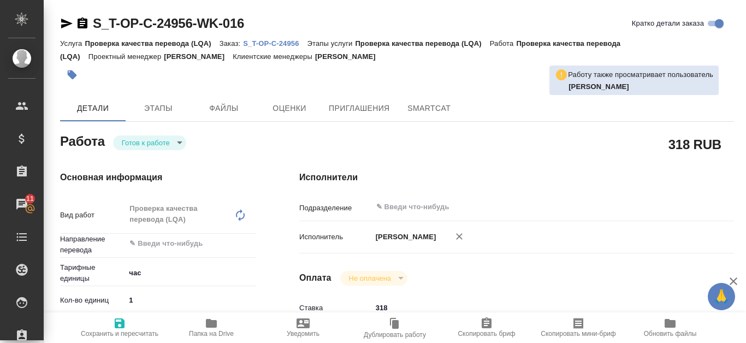
type textarea "x"
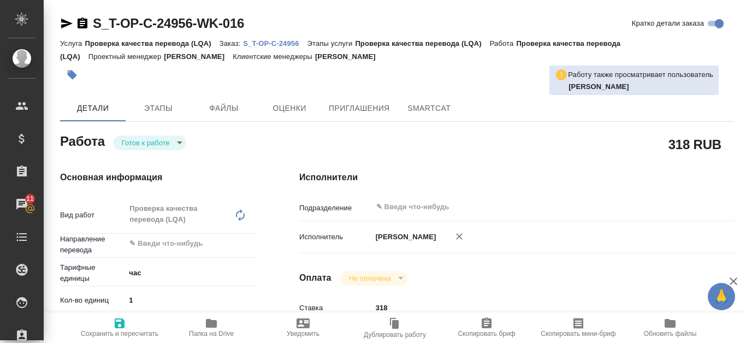
type textarea "x"
